Goal: Task Accomplishment & Management: Complete application form

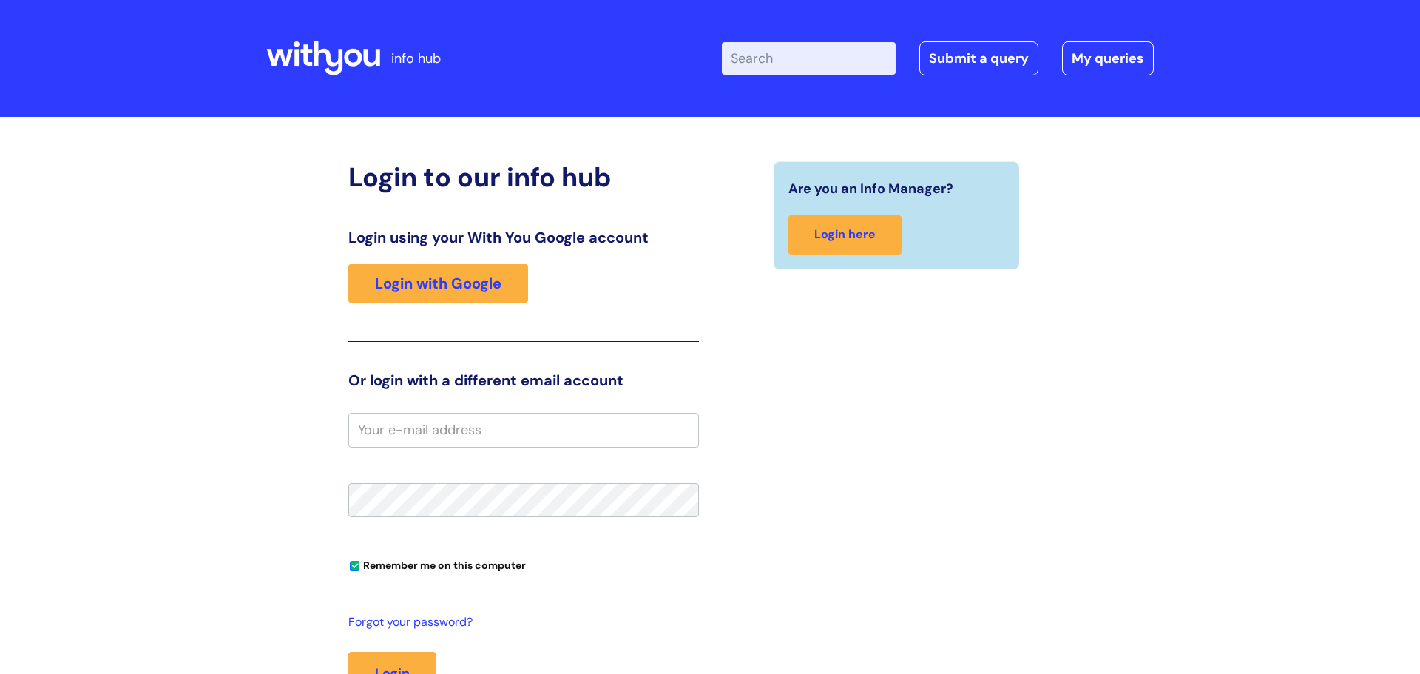
click at [547, 428] on input "email" at bounding box center [523, 430] width 351 height 34
click at [461, 283] on link "Login with Google" at bounding box center [438, 283] width 180 height 38
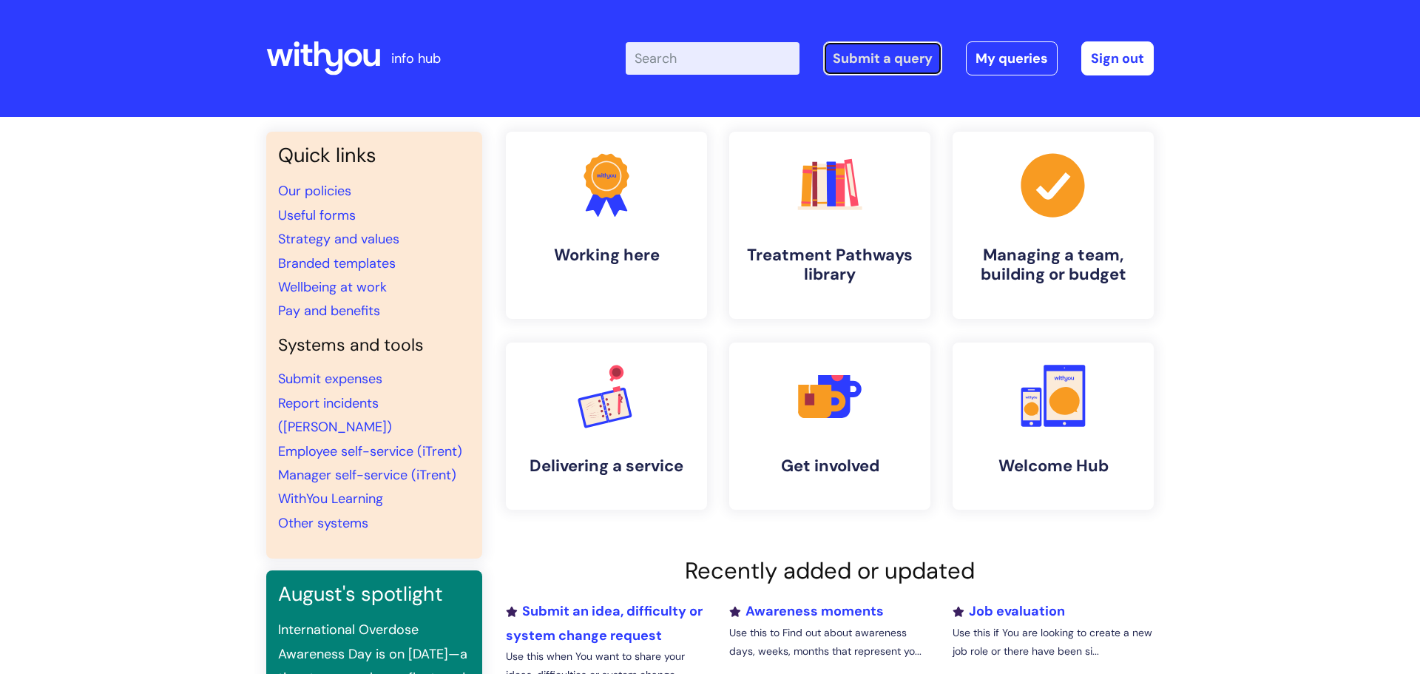
click at [889, 53] on link "Submit a query" at bounding box center [882, 58] width 119 height 34
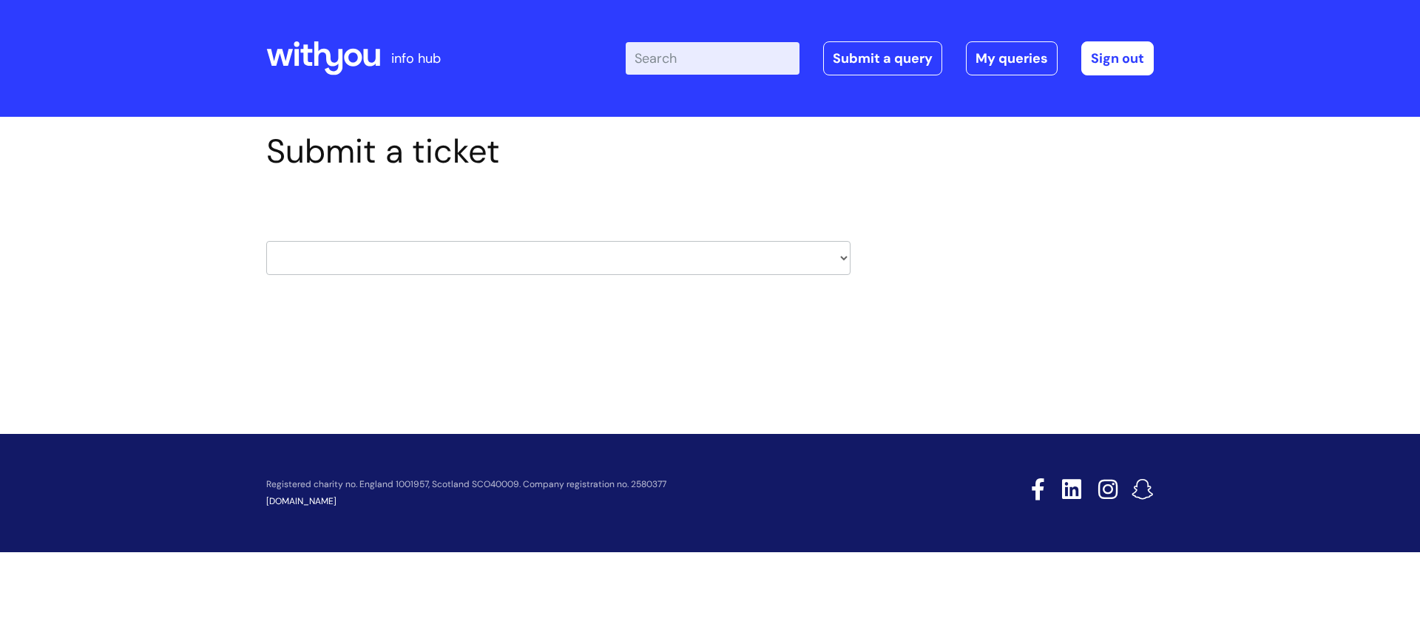
click at [686, 264] on select "HR / People IT and Support Clinical Drug Alerts Finance Accounts Data Support T…" at bounding box center [558, 258] width 584 height 34
select select "it_and_support"
click at [266, 241] on select "HR / People IT and Support Clinical Drug Alerts Finance Accounts Data Support T…" at bounding box center [558, 258] width 584 height 34
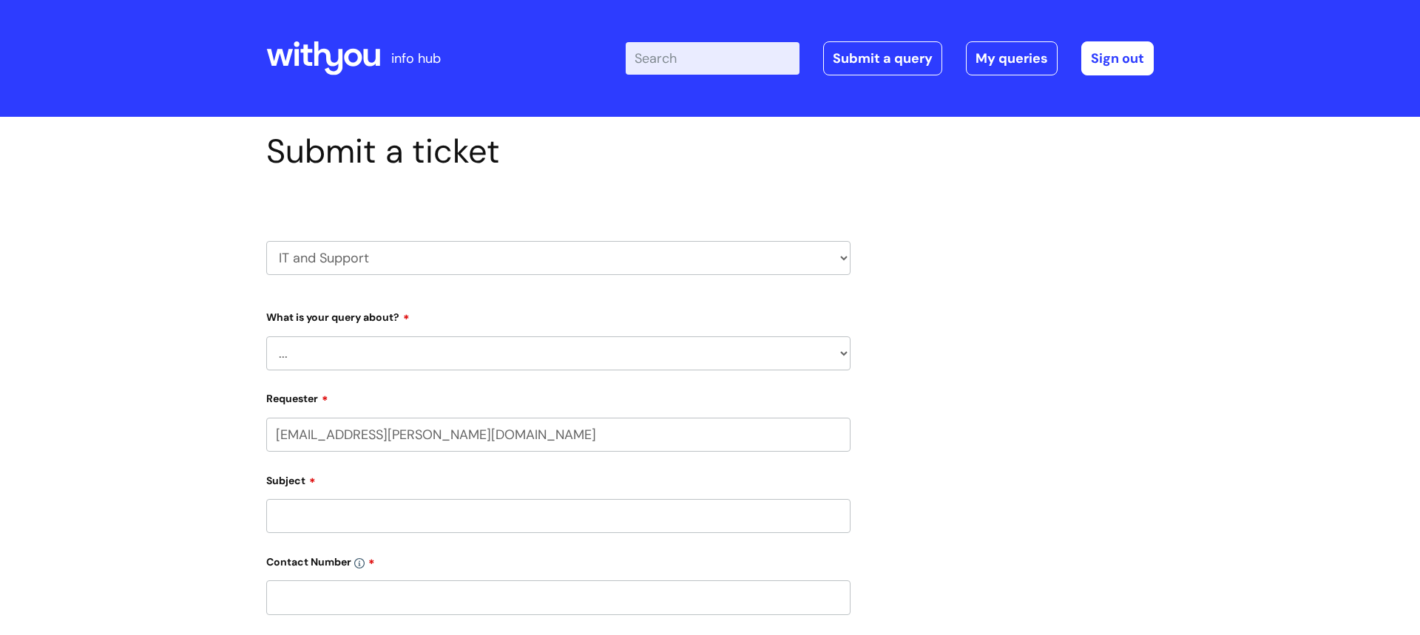
select select "80004286575"
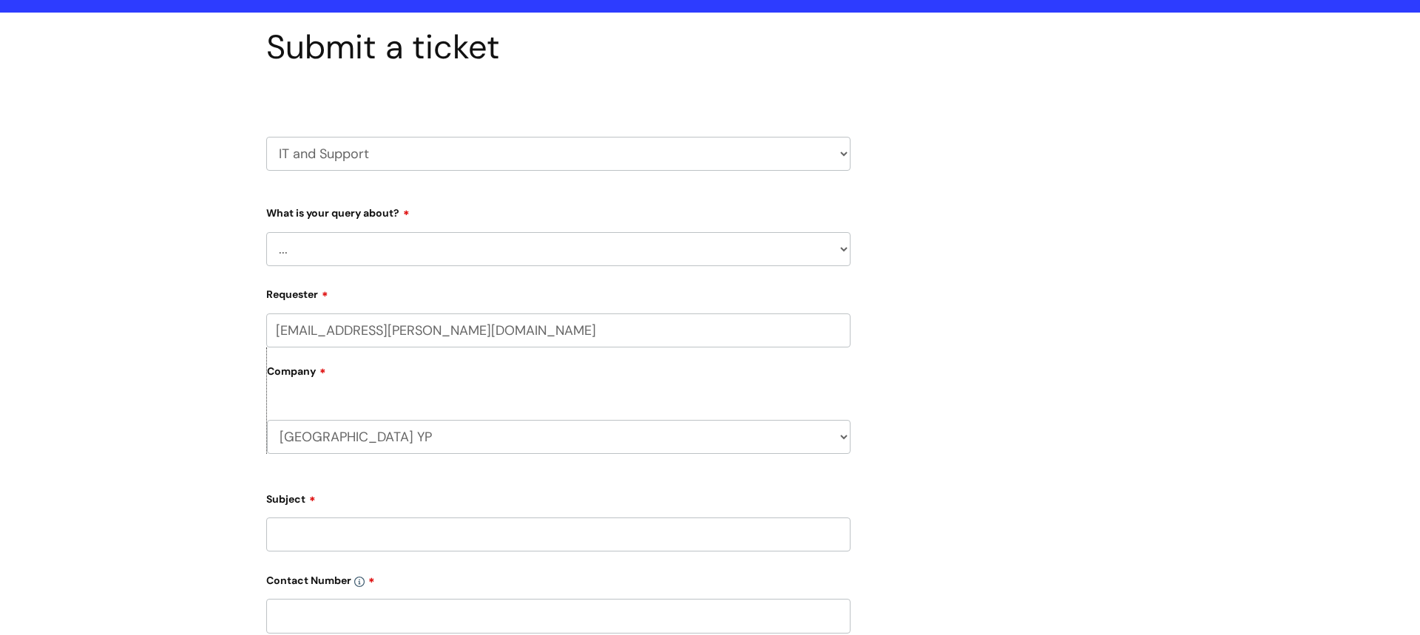
scroll to position [129, 0]
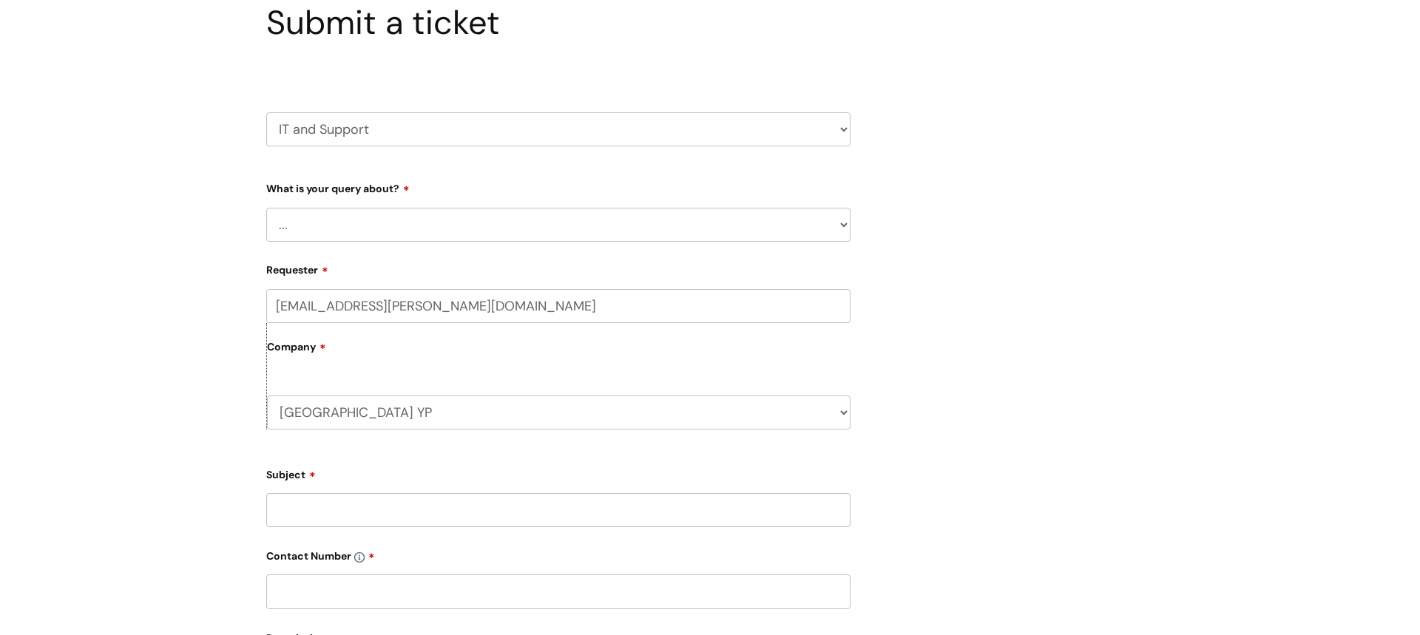
click at [601, 219] on select "... Mobile Phone Reset & MFA Accounts, Starters and Leavers IT Hardware issue I…" at bounding box center [558, 225] width 584 height 34
select select "Accounts, Starters and Leavers"
click at [266, 208] on select "... Mobile Phone Reset & MFA Accounts, Starters and Leavers IT Hardware issue I…" at bounding box center [558, 225] width 584 height 34
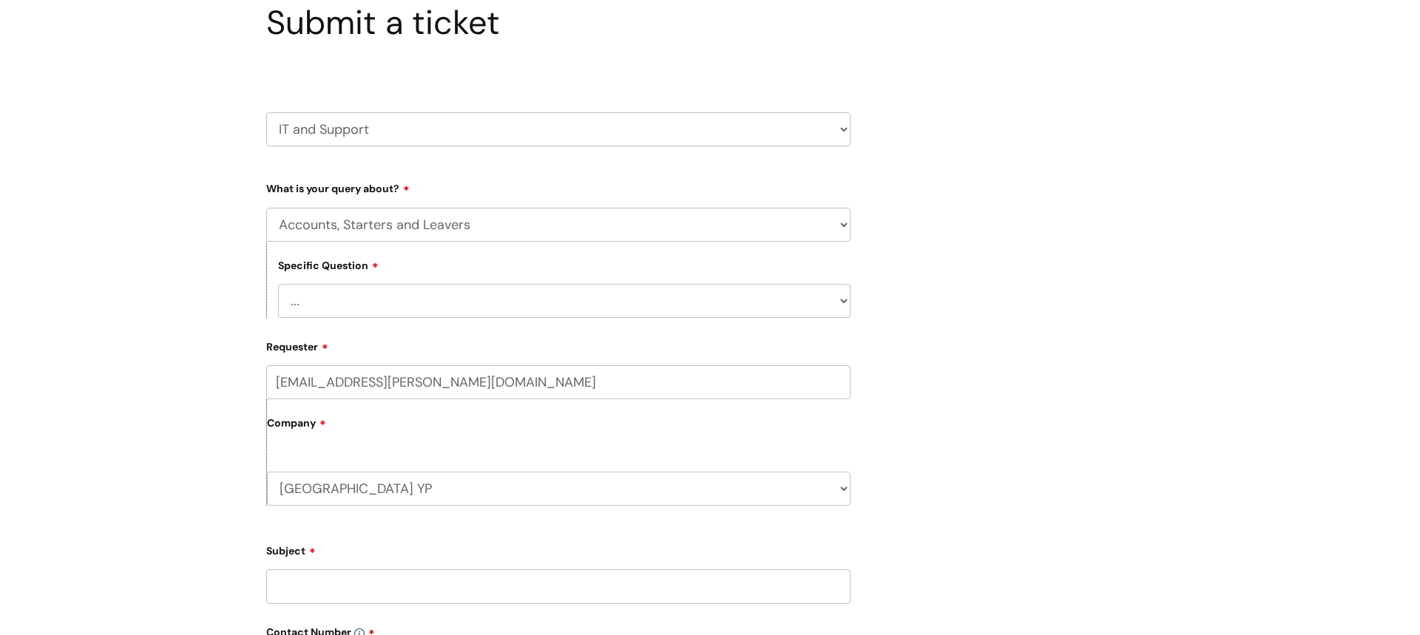
click at [531, 300] on select "... I have a new starter I have a leaver I need to make a change to an account …" at bounding box center [564, 301] width 572 height 34
select select "I have a new starter"
click at [278, 284] on select "... I have a new starter I have a leaver I need to make a change to an account …" at bounding box center [564, 301] width 572 height 34
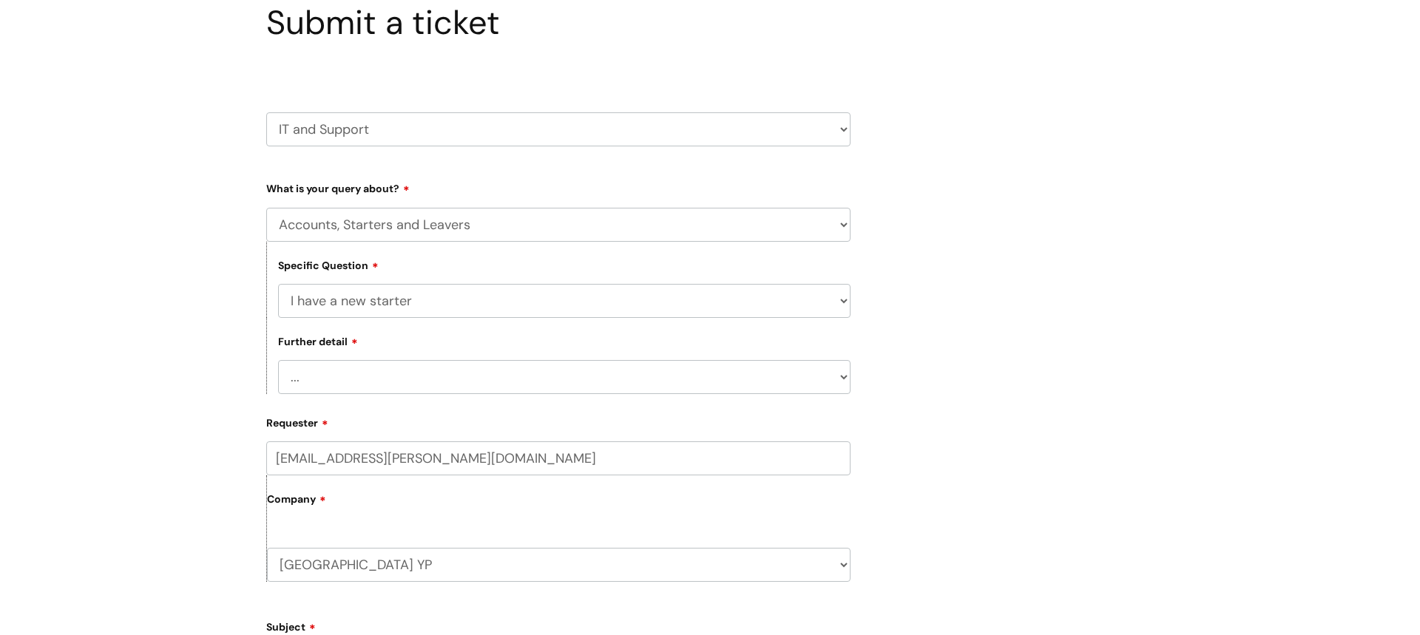
click at [525, 374] on select "... Can I have my new starter’s IT account details I need to amend the name, de…" at bounding box center [564, 377] width 572 height 34
select select "Can I have my new starter’s IT account details"
click at [278, 360] on select "... Can I have my new starter’s IT account details I need to amend the name, de…" at bounding box center [564, 377] width 572 height 34
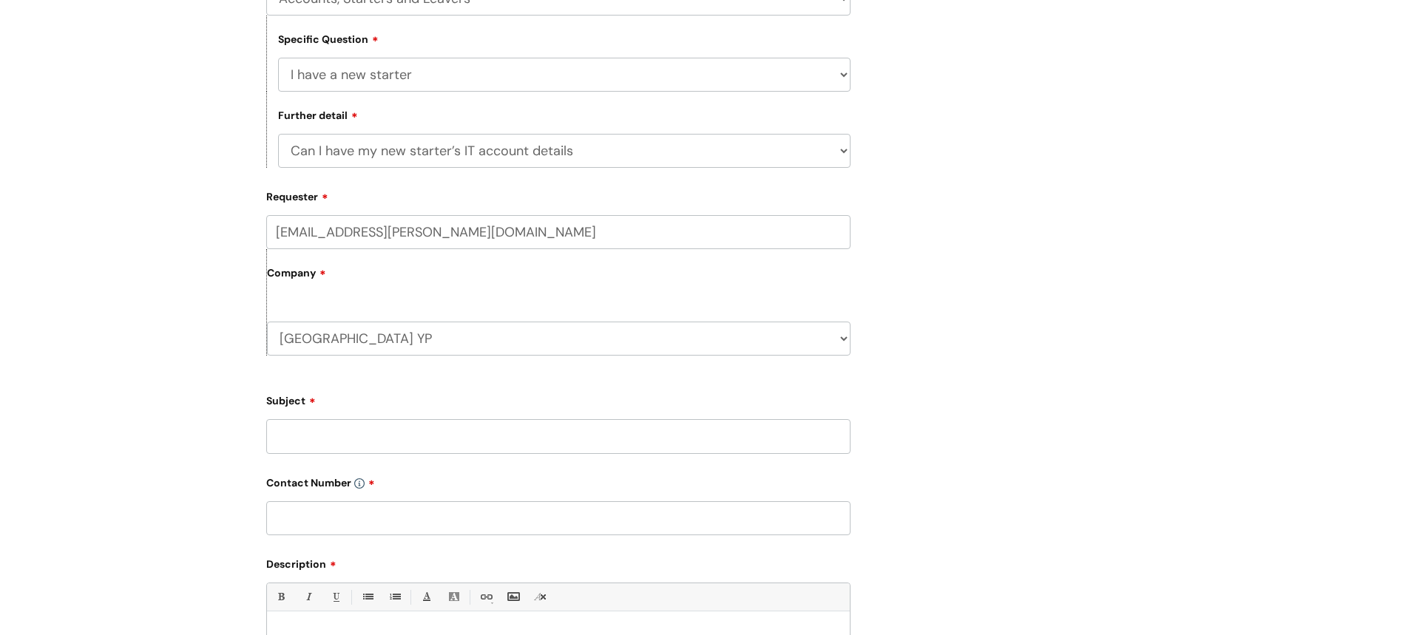
scroll to position [358, 0]
click at [362, 434] on input "Subject" at bounding box center [558, 433] width 584 height 34
type input "new starter nebula logins"
click at [372, 527] on input "text" at bounding box center [558, 516] width 584 height 34
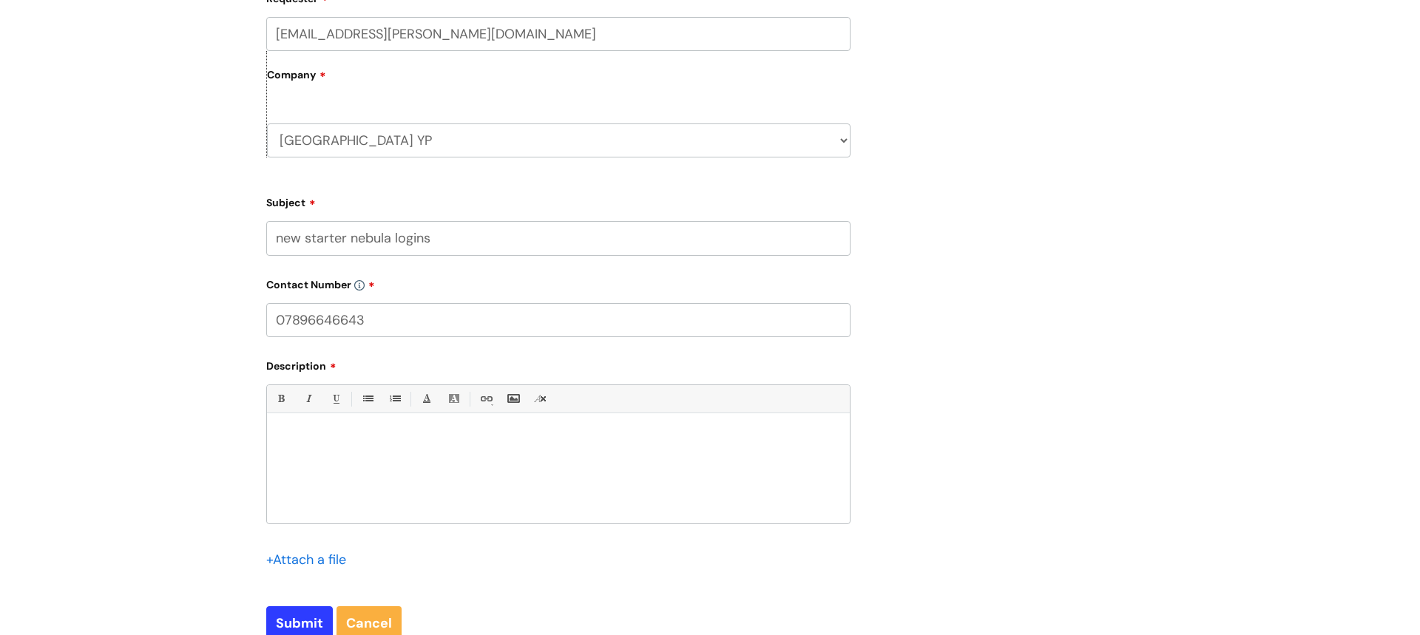
scroll to position [615, 0]
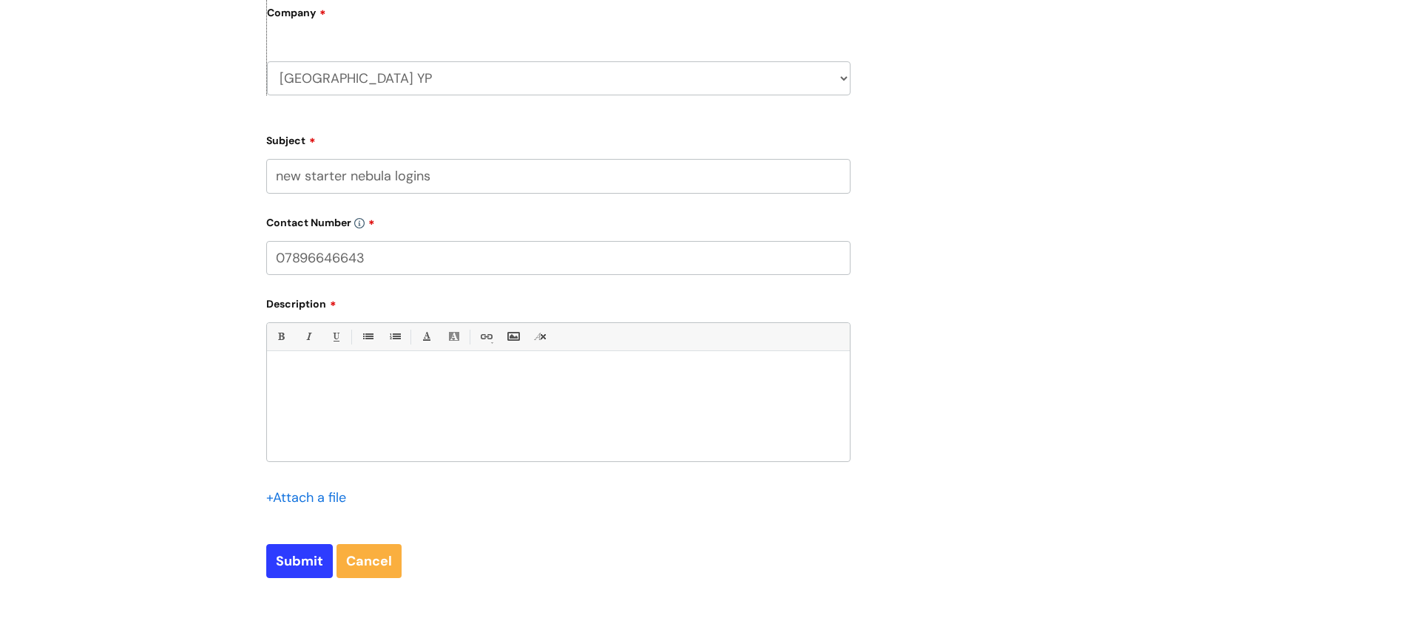
type input "07896646643"
click at [325, 371] on p at bounding box center [558, 377] width 561 height 13
click at [341, 379] on p "Good afternnoon," at bounding box center [558, 377] width 561 height 13
click at [328, 405] on p "Becki" at bounding box center [558, 403] width 561 height 13
click at [388, 405] on p "Becki Eaton is a new me,ber of staff" at bounding box center [558, 403] width 561 height 13
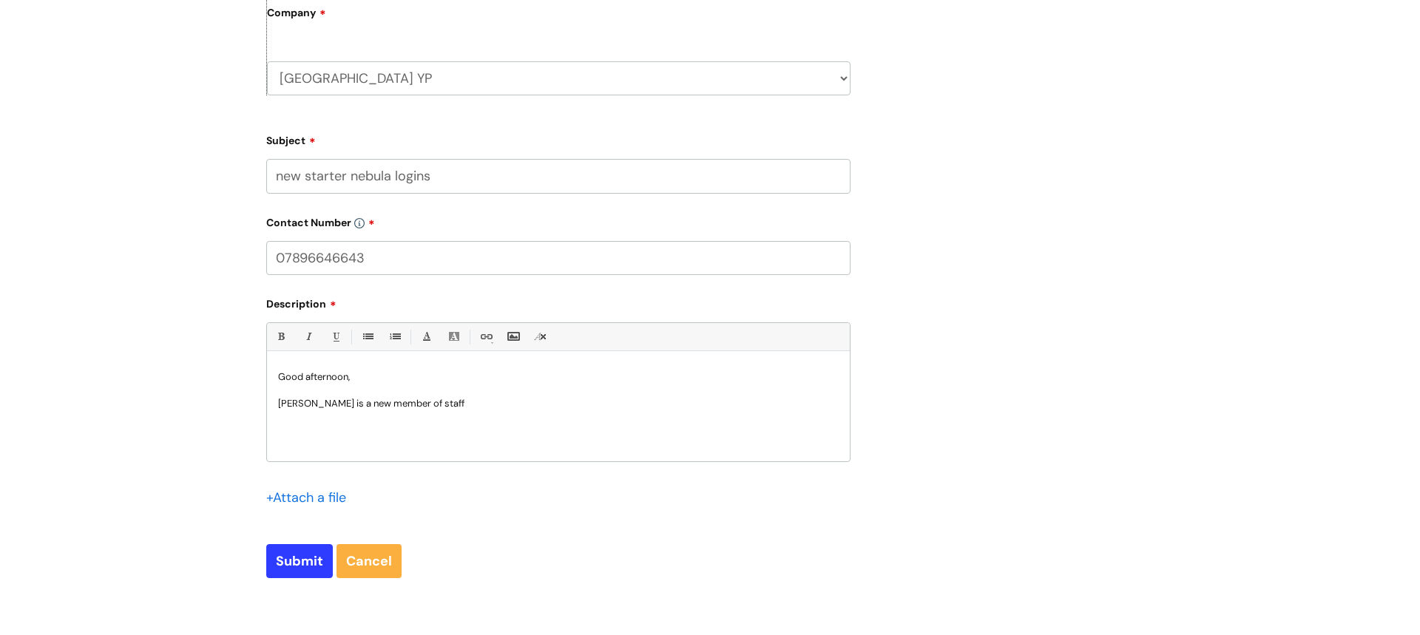
click at [516, 405] on p "Becki Eaton is a new member of staff" at bounding box center [558, 403] width 561 height 13
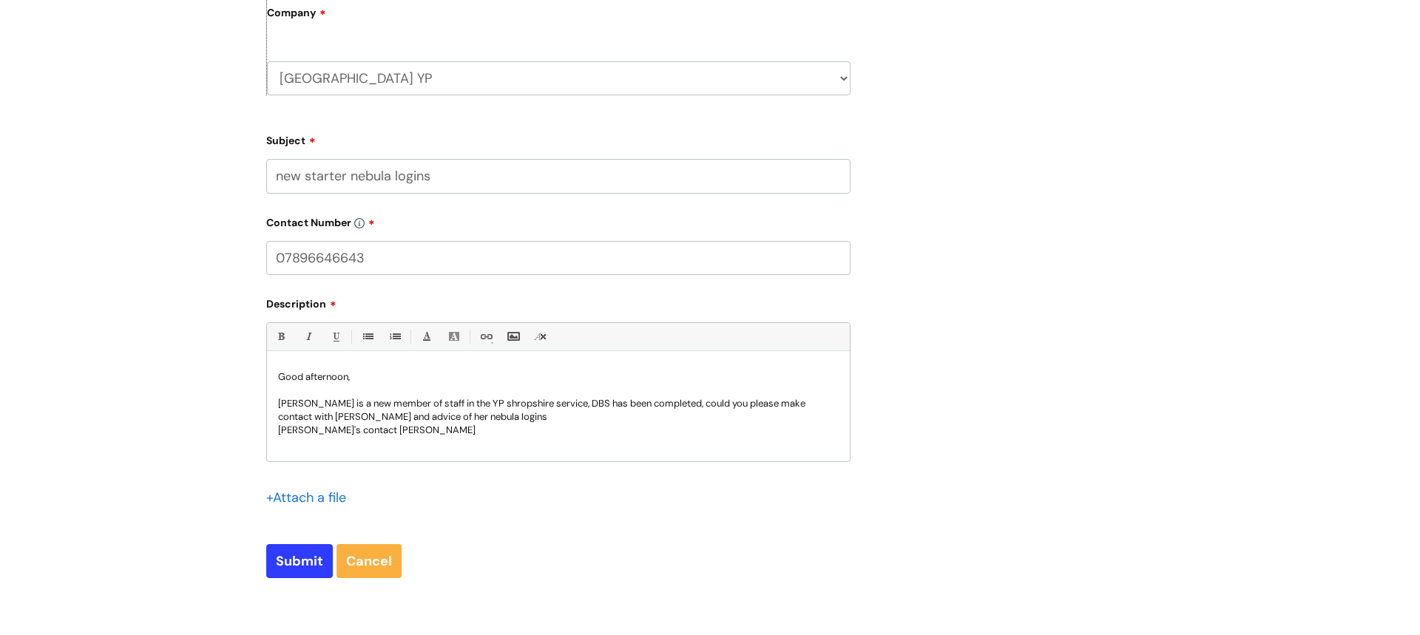
click at [376, 430] on p "Becki's contact delatils" at bounding box center [558, 430] width 561 height 13
click at [430, 430] on p "Becki's contact details" at bounding box center [558, 430] width 561 height 13
drag, startPoint x: 380, startPoint y: 257, endPoint x: 272, endPoint y: 256, distance: 108.0
click at [272, 256] on input "07896646643" at bounding box center [558, 258] width 584 height 34
click at [320, 450] on div "Good afternoon, Becki Eaton is a new member of staff in the YP shropshire servi…" at bounding box center [558, 410] width 583 height 102
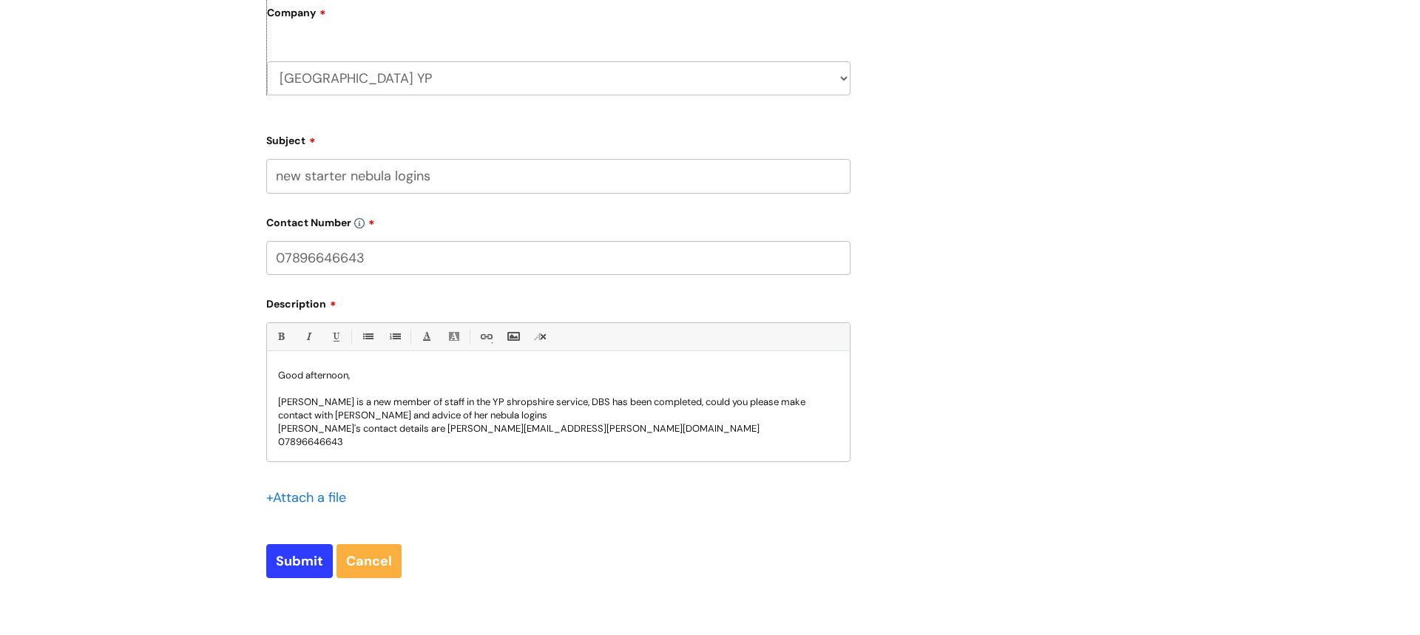
scroll to position [15, 0]
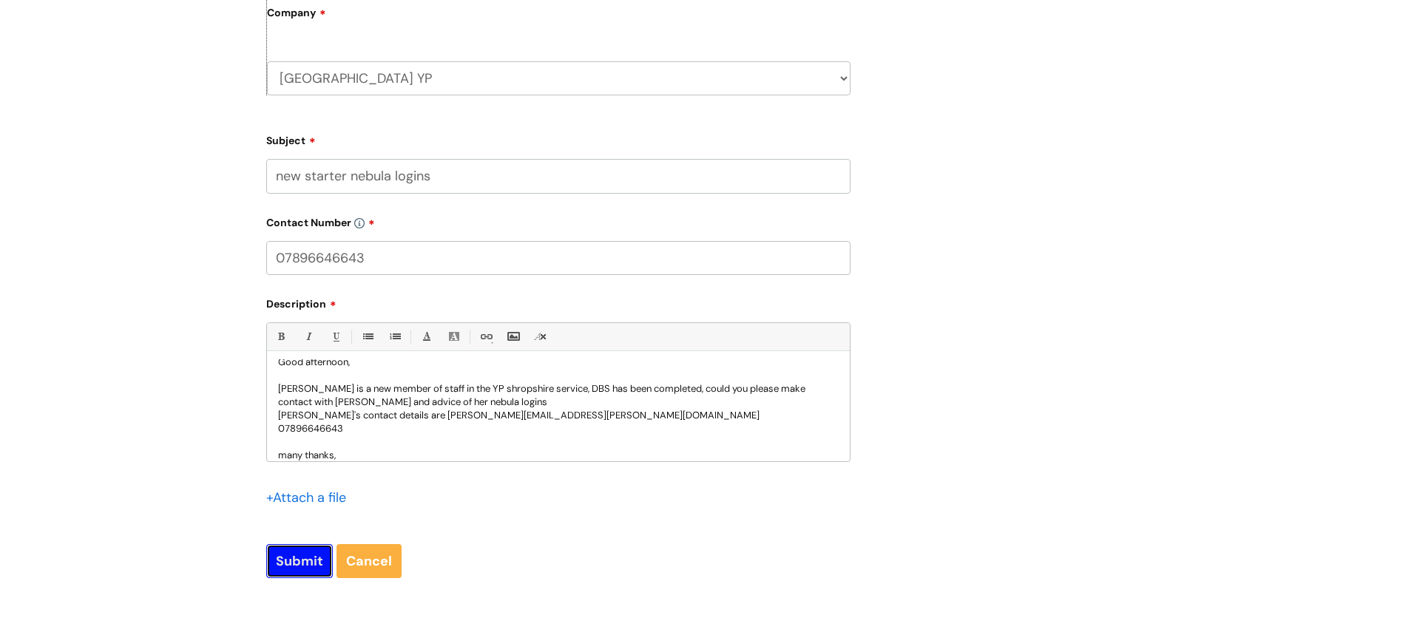
click at [308, 553] on input "Submit" at bounding box center [299, 561] width 67 height 34
type input "Please Wait..."
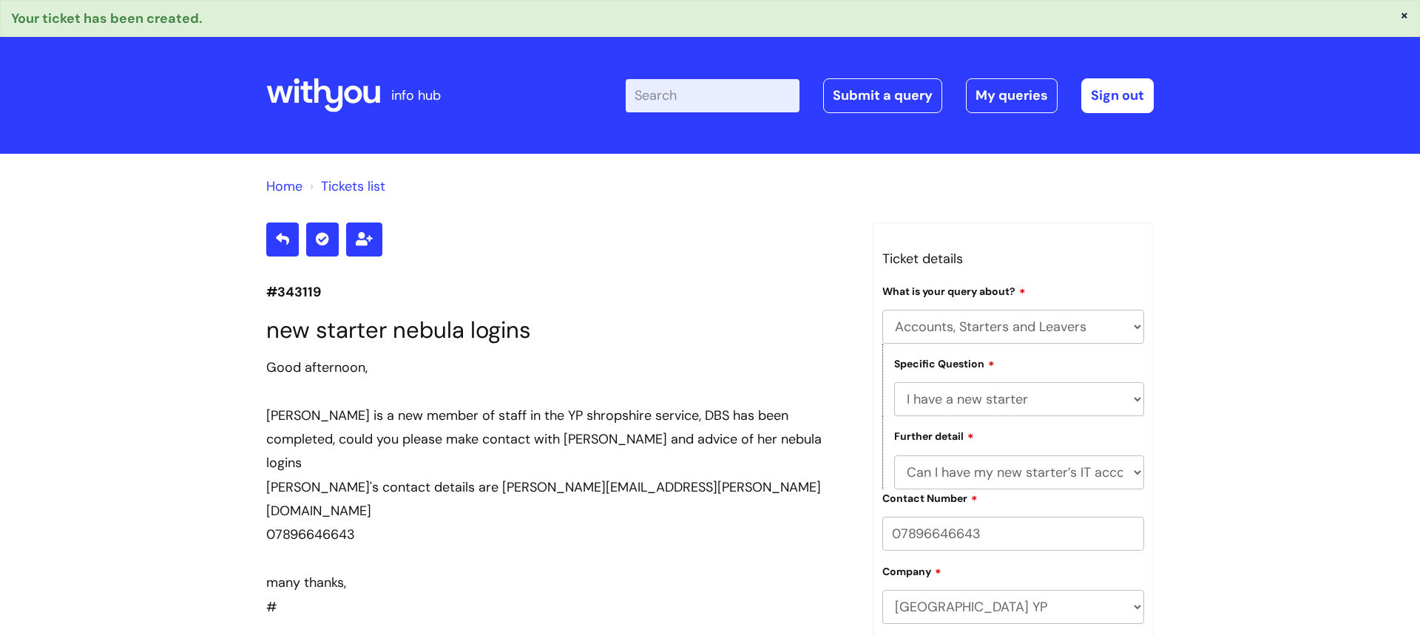
select select "Accounts, Starters and Leavers"
select select "I have a new starter"
select select "Can I have my new starter’s IT account details"
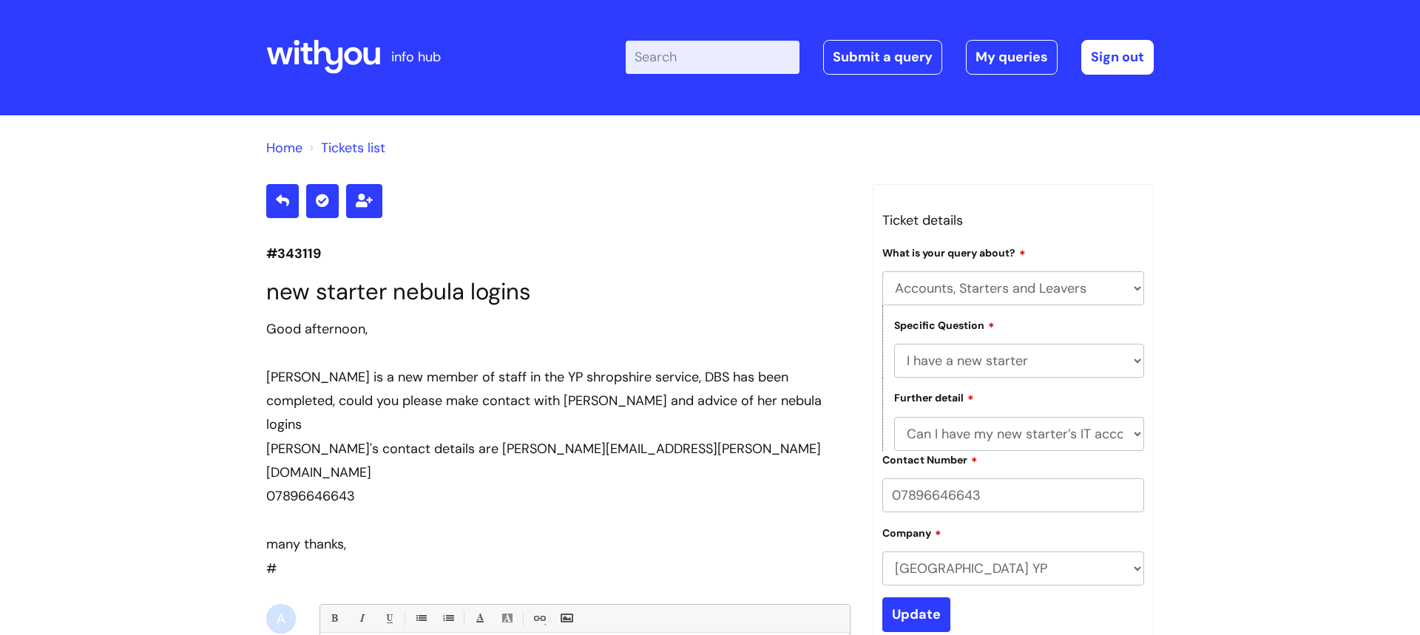
click at [668, 437] on div "[PERSON_NAME]'s contact details are [PERSON_NAME][EMAIL_ADDRESS][PERSON_NAME][D…" at bounding box center [558, 461] width 584 height 48
